Goal: Task Accomplishment & Management: Manage account settings

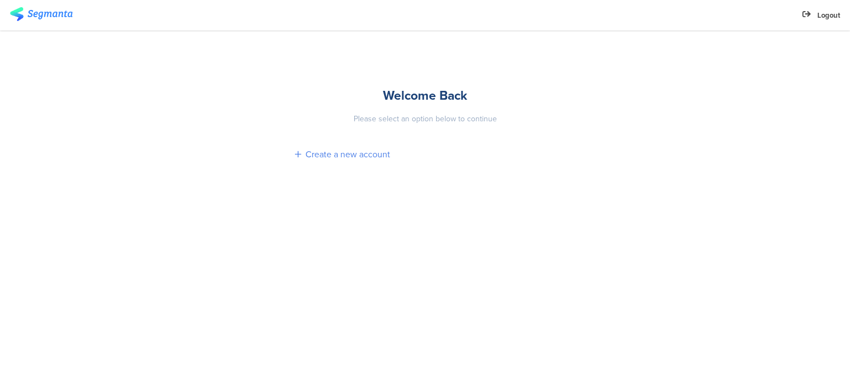
click at [343, 151] on div "Create a new account" at bounding box center [347, 154] width 85 height 13
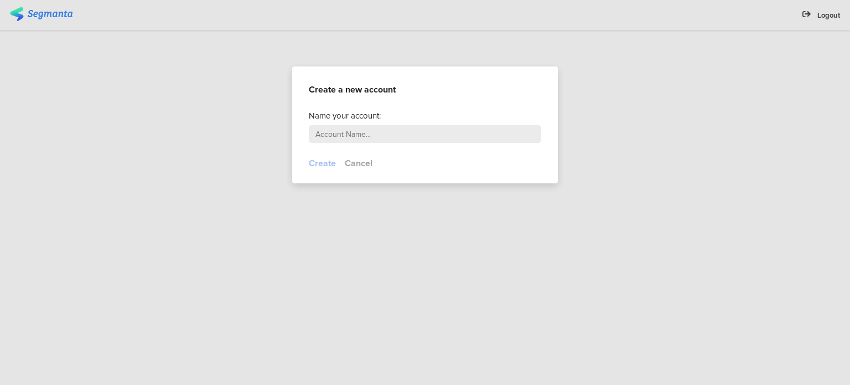
click at [344, 129] on input "text" at bounding box center [425, 134] width 232 height 18
type input "Fixodent FR eCRM"
click at [312, 172] on footer "Create Cancel" at bounding box center [425, 170] width 266 height 27
click at [326, 155] on main "Name your account: Fixodent FR eCRM" at bounding box center [425, 133] width 266 height 47
click at [324, 162] on button "Create" at bounding box center [322, 163] width 27 height 13
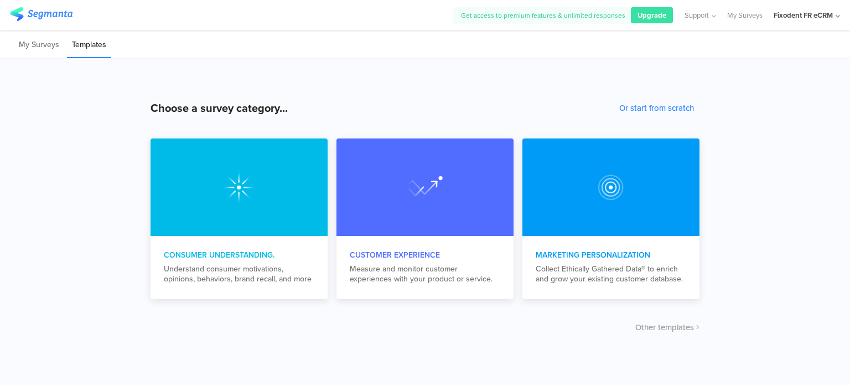
click at [803, 11] on div "Fixodent FR eCRM" at bounding box center [803, 15] width 59 height 11
click at [768, 103] on link "My Profile" at bounding box center [774, 107] width 152 height 30
